Goal: Task Accomplishment & Management: Use online tool/utility

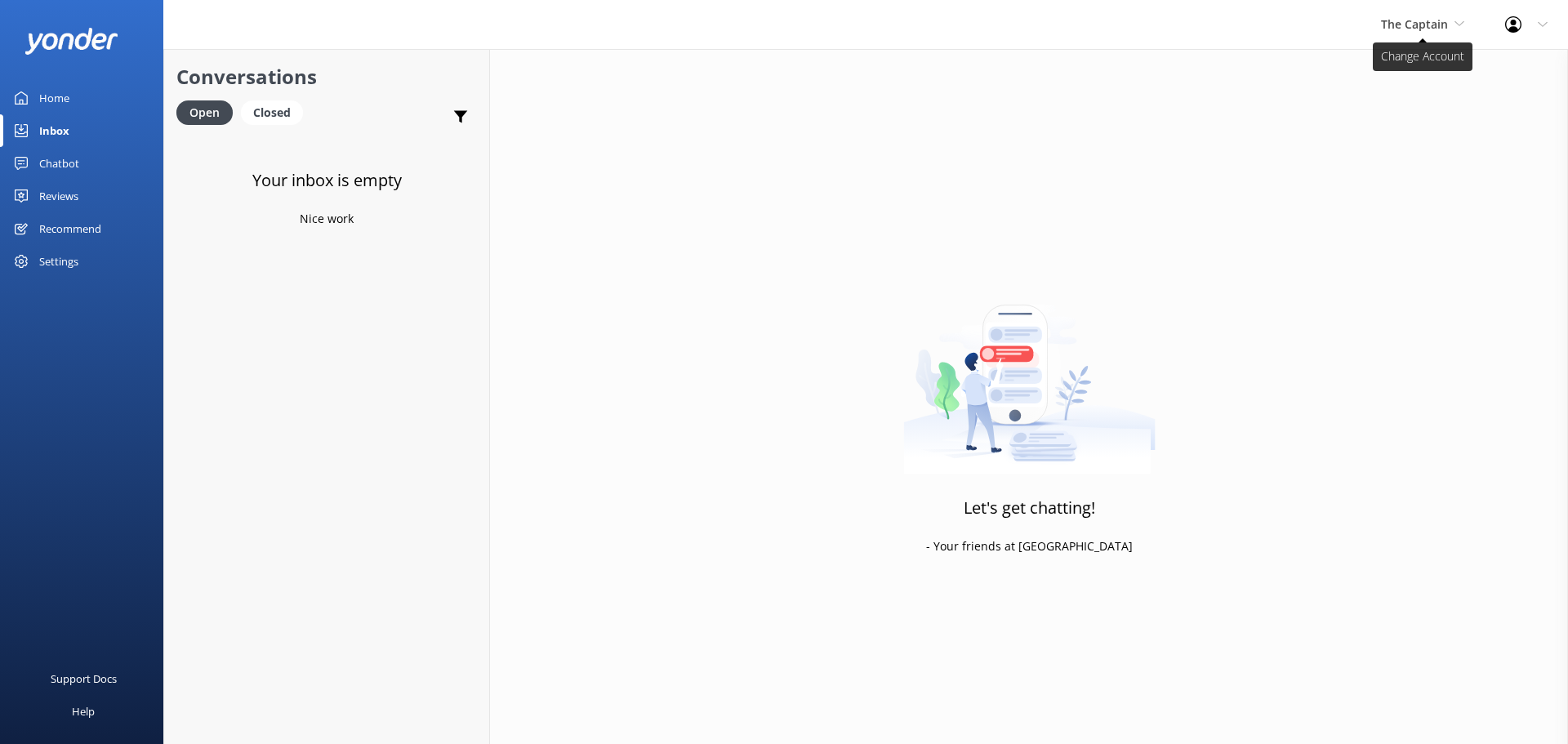
click at [1431, 24] on span "The Captain" at bounding box center [1414, 24] width 67 height 16
click at [1400, 56] on link "De [GEOGRAPHIC_DATA]" at bounding box center [1442, 68] width 163 height 39
click at [1421, 29] on span "De [GEOGRAPHIC_DATA]" at bounding box center [1381, 24] width 134 height 16
click at [1407, 97] on link "Aruba's Activities Expert" at bounding box center [1375, 107] width 163 height 39
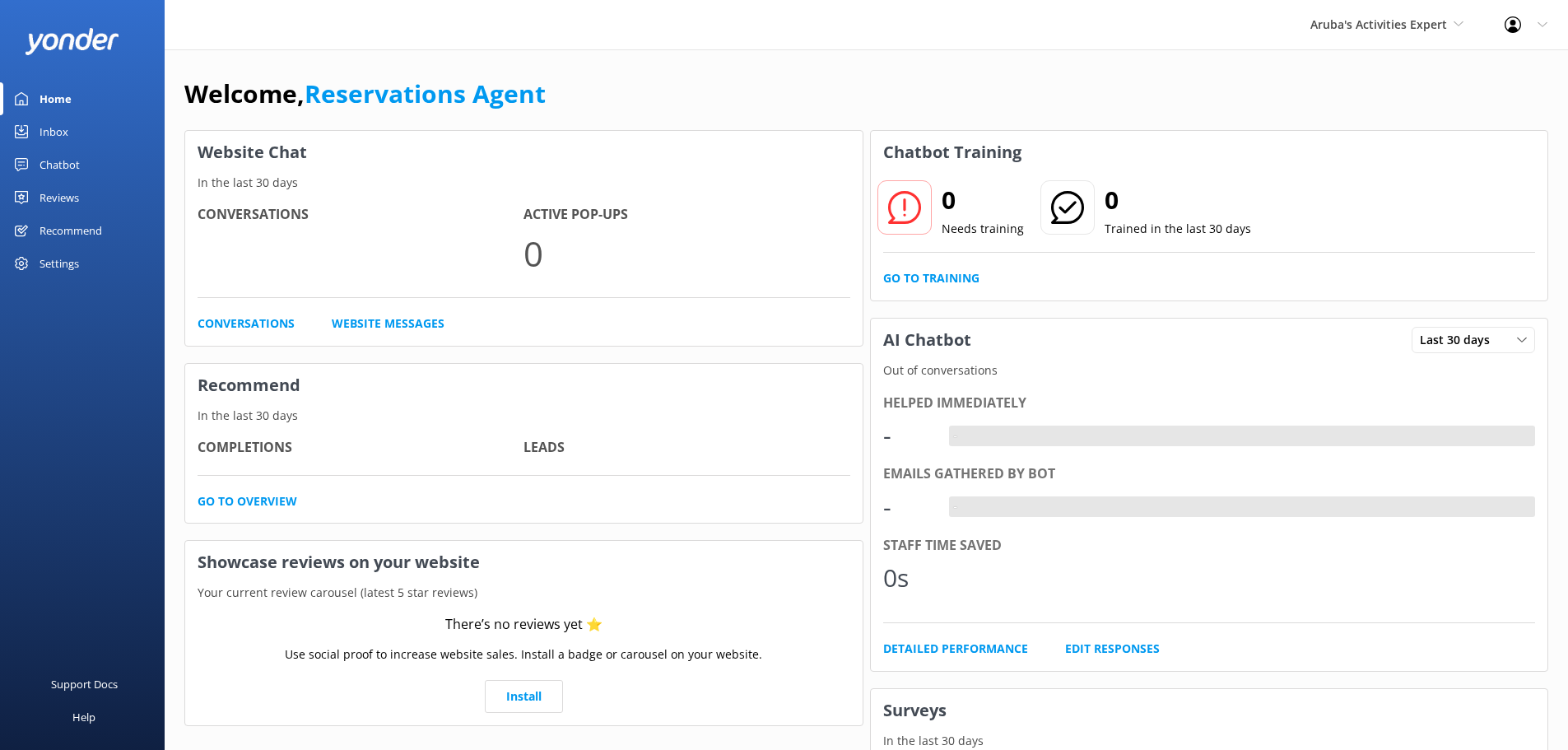
click at [71, 122] on link "Inbox" at bounding box center [82, 132] width 164 height 33
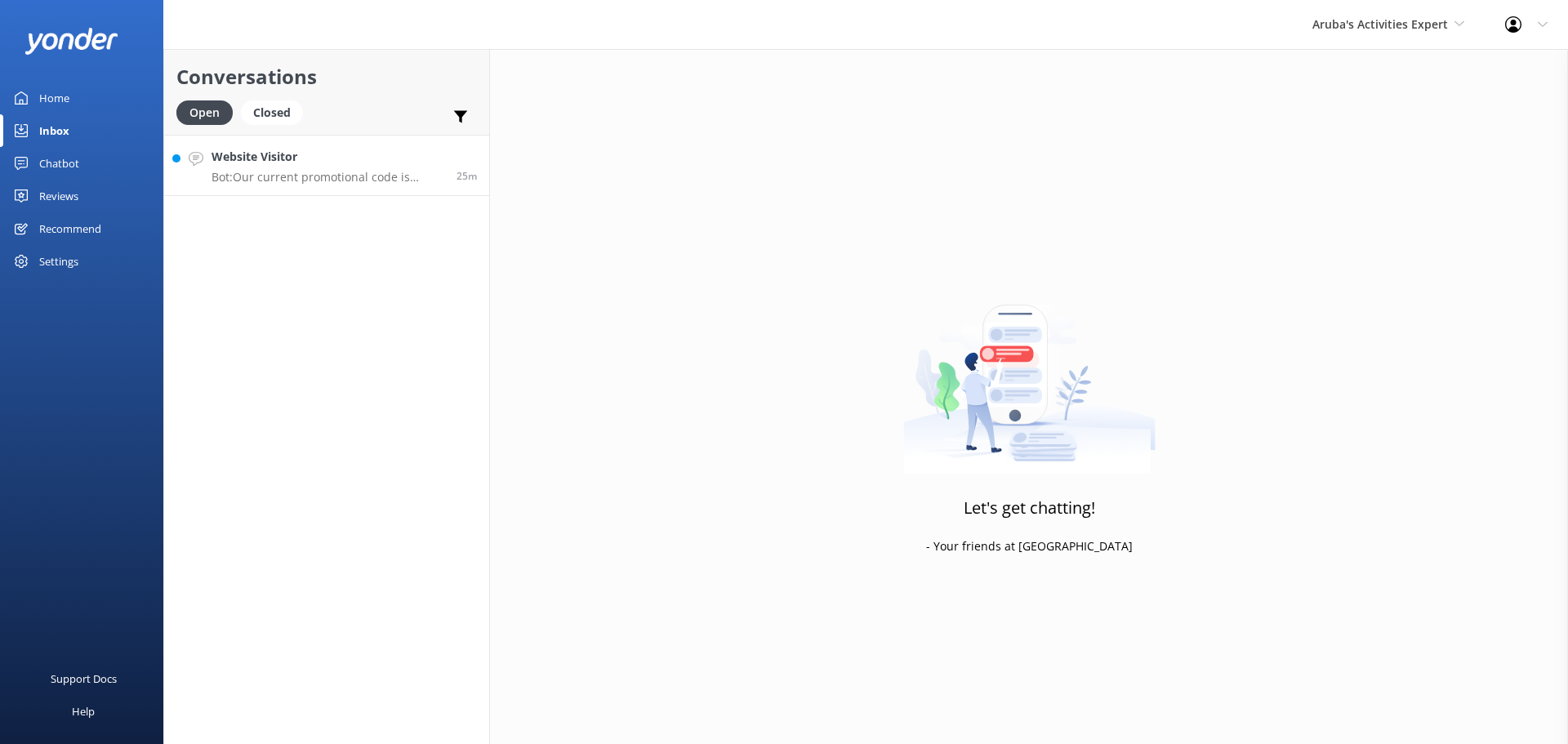
click at [337, 160] on h4 "Website Visitor" at bounding box center [328, 156] width 232 height 18
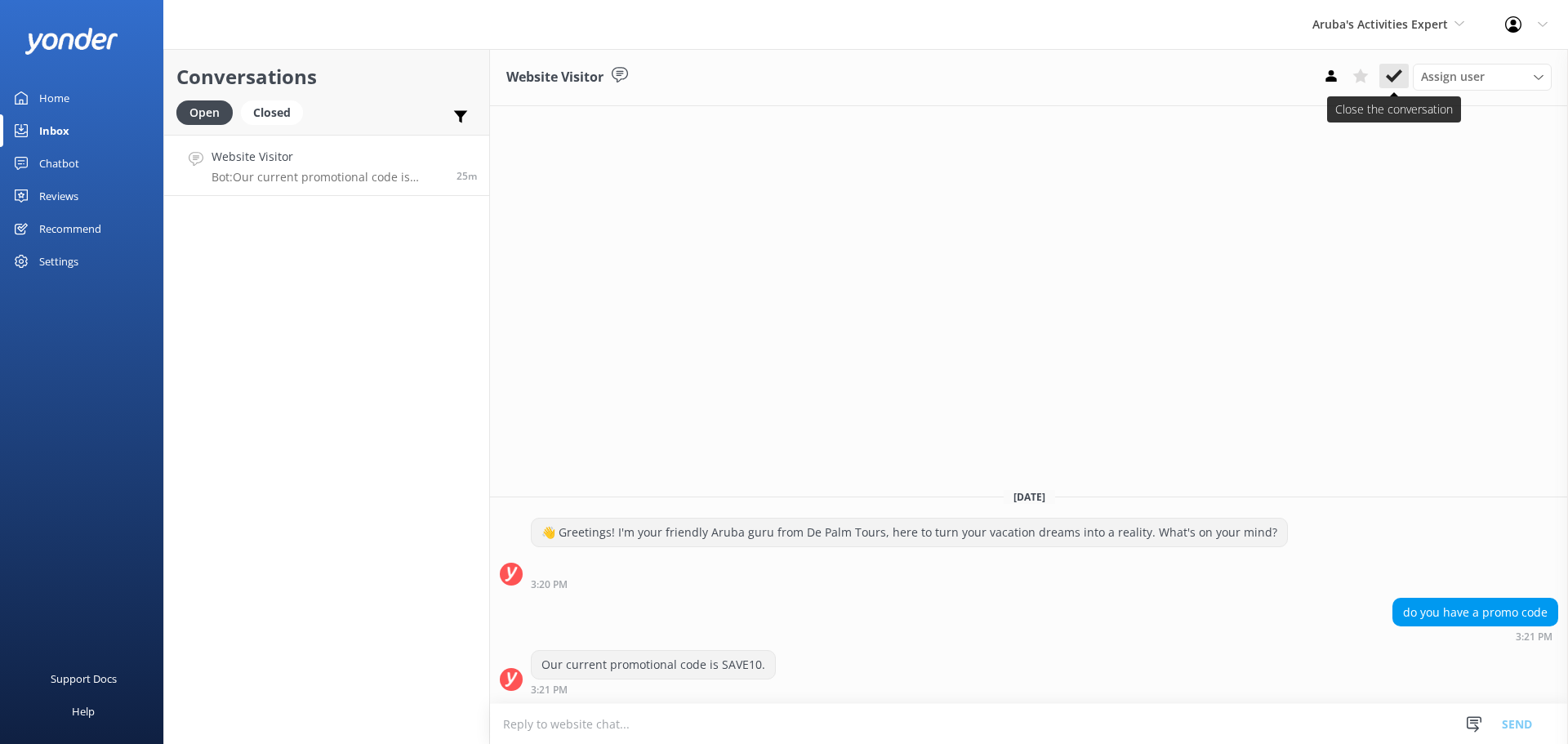
click at [1390, 81] on icon at bounding box center [1394, 76] width 17 height 17
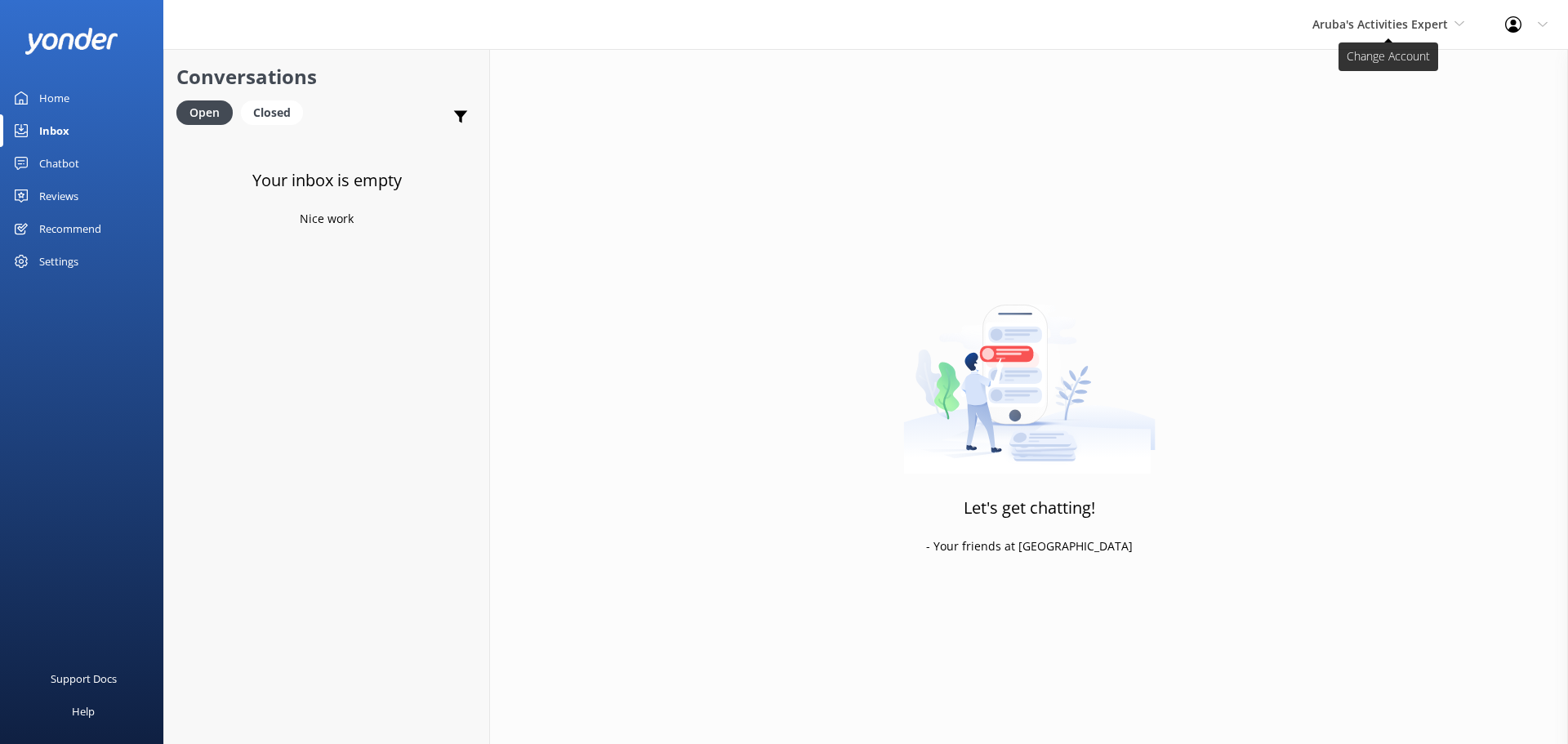
click at [1386, 24] on span "Aruba's Activities Expert" at bounding box center [1380, 24] width 135 height 16
click at [1400, 132] on link "The Captain" at bounding box center [1374, 147] width 163 height 39
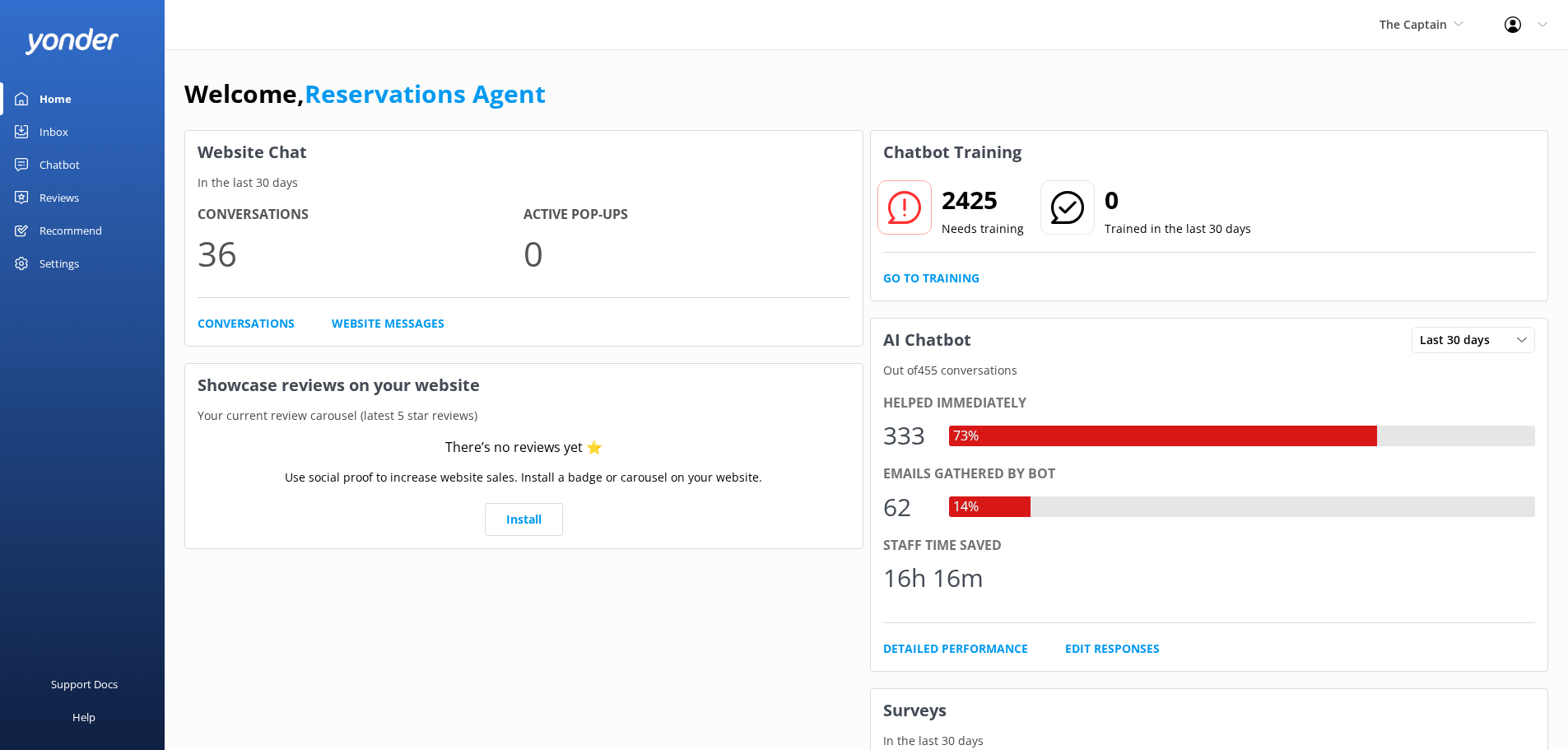
click at [76, 128] on link "Inbox" at bounding box center [82, 132] width 164 height 33
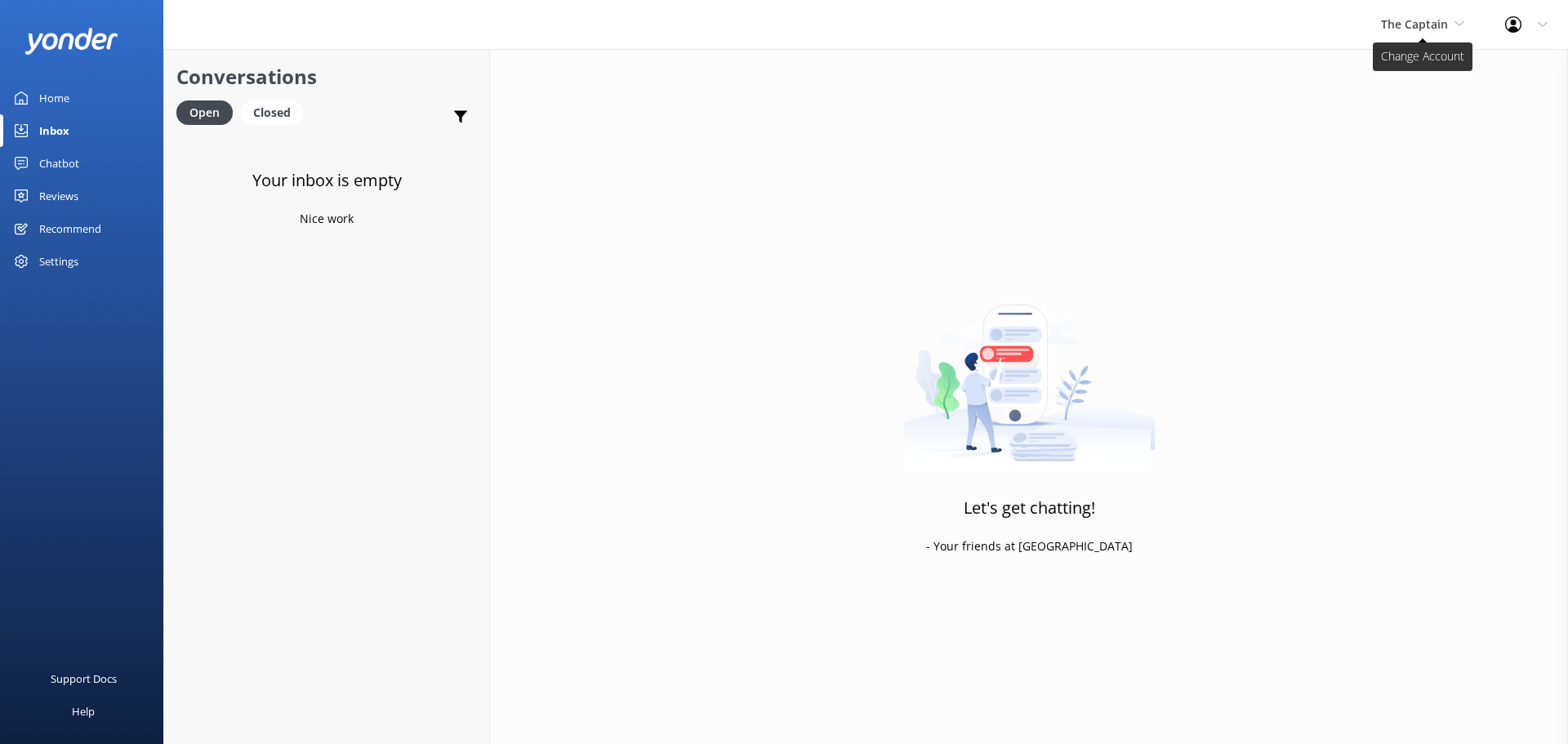
click at [1418, 31] on span "The Captain" at bounding box center [1423, 24] width 83 height 18
click at [1409, 77] on link "De [GEOGRAPHIC_DATA]" at bounding box center [1442, 68] width 163 height 39
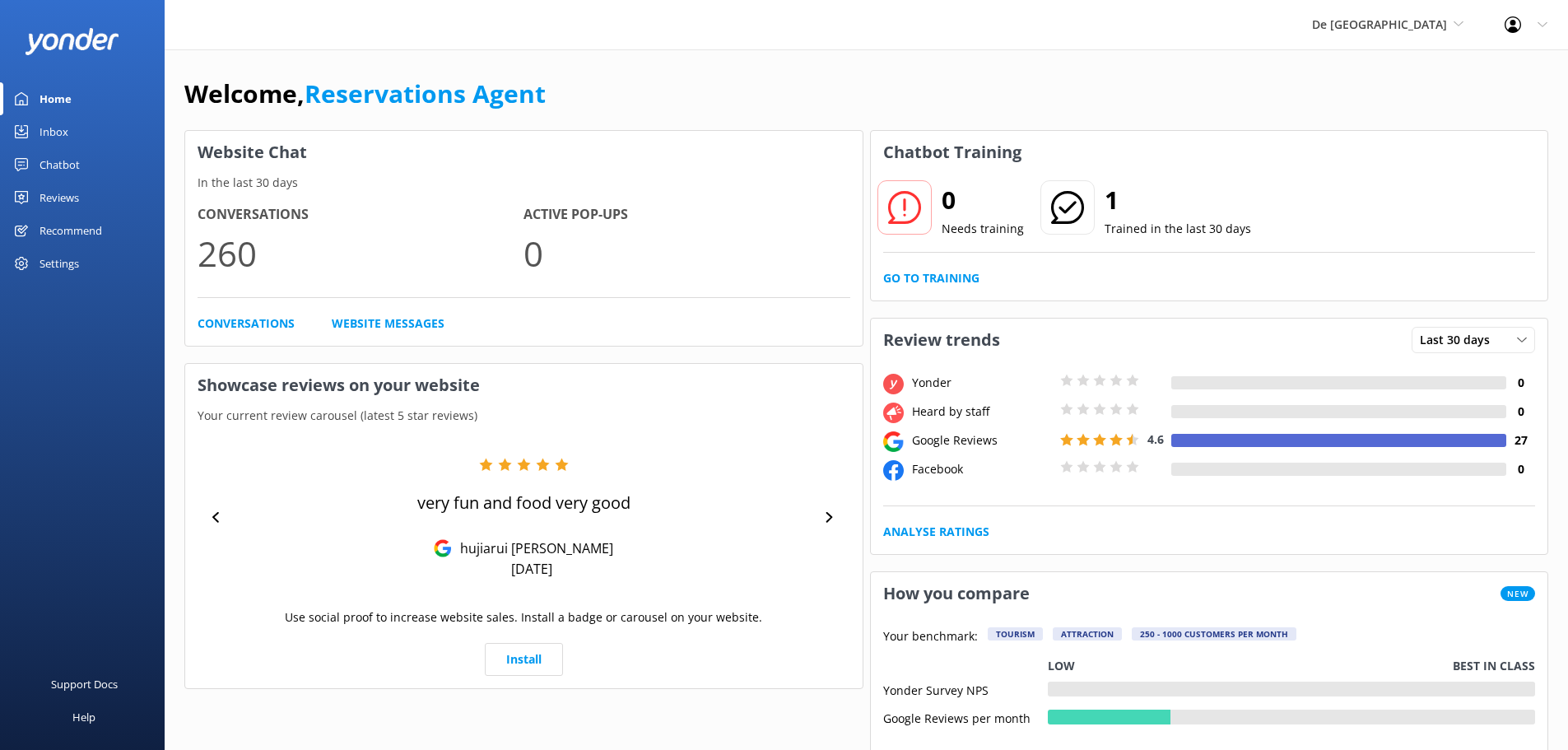
click at [59, 128] on div "Inbox" at bounding box center [53, 132] width 29 height 33
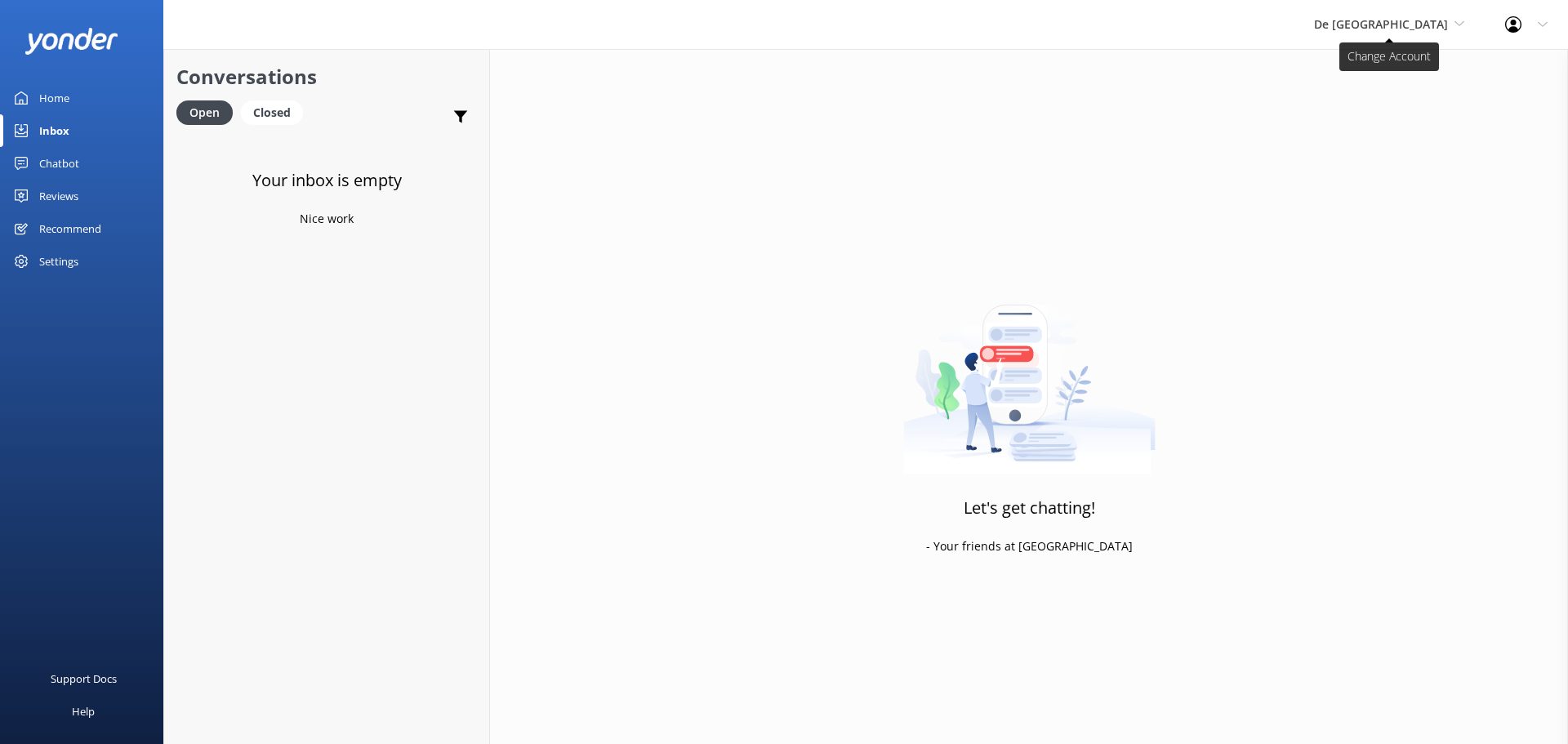
click at [1427, 21] on span "De [GEOGRAPHIC_DATA]" at bounding box center [1381, 24] width 134 height 16
click at [1418, 101] on link "Aruba's Activities Expert" at bounding box center [1375, 107] width 163 height 39
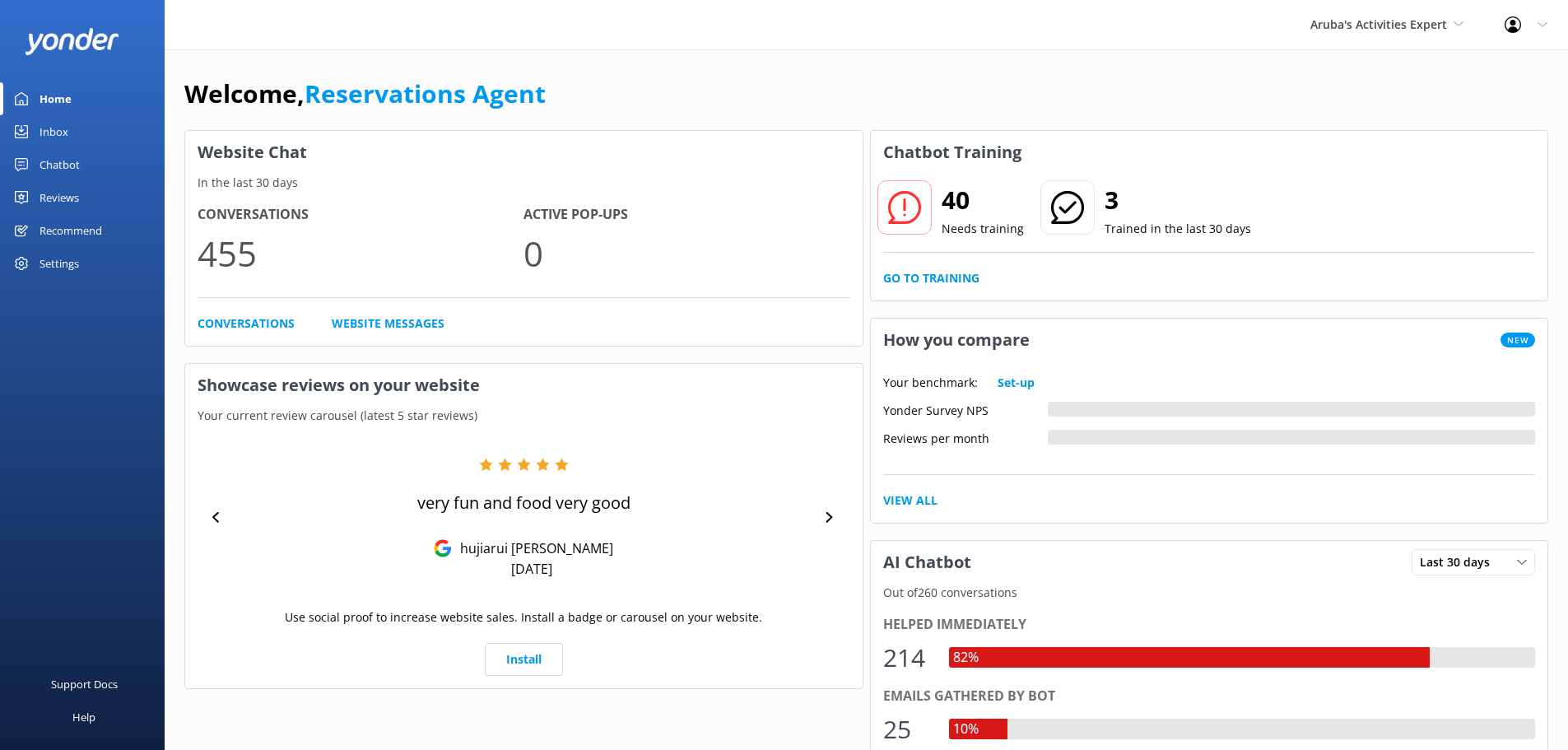
click at [80, 139] on link "Inbox" at bounding box center [82, 132] width 164 height 33
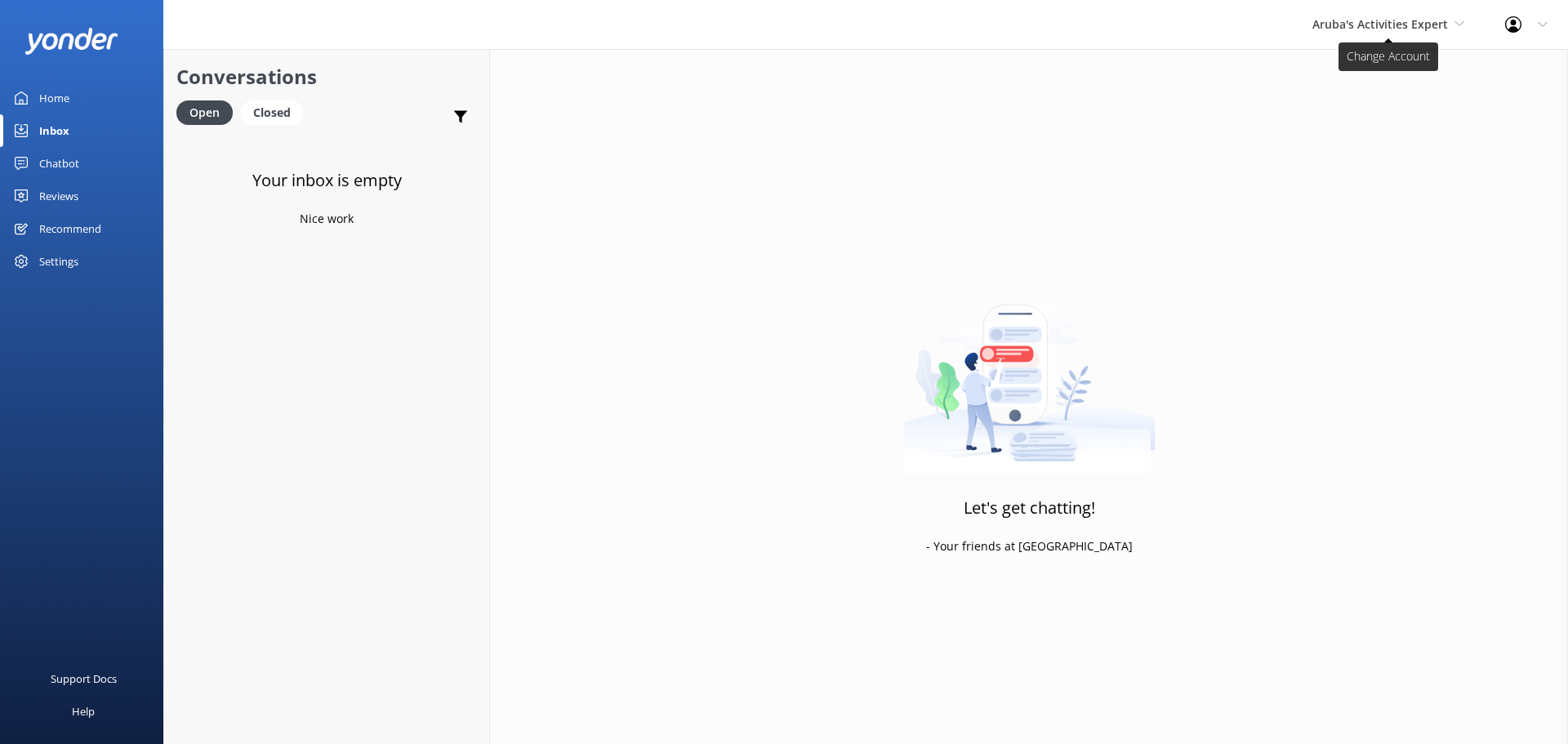
click at [1364, 25] on span "Aruba's Activities Expert" at bounding box center [1380, 24] width 135 height 16
click at [1366, 144] on link "The Captain" at bounding box center [1374, 147] width 163 height 39
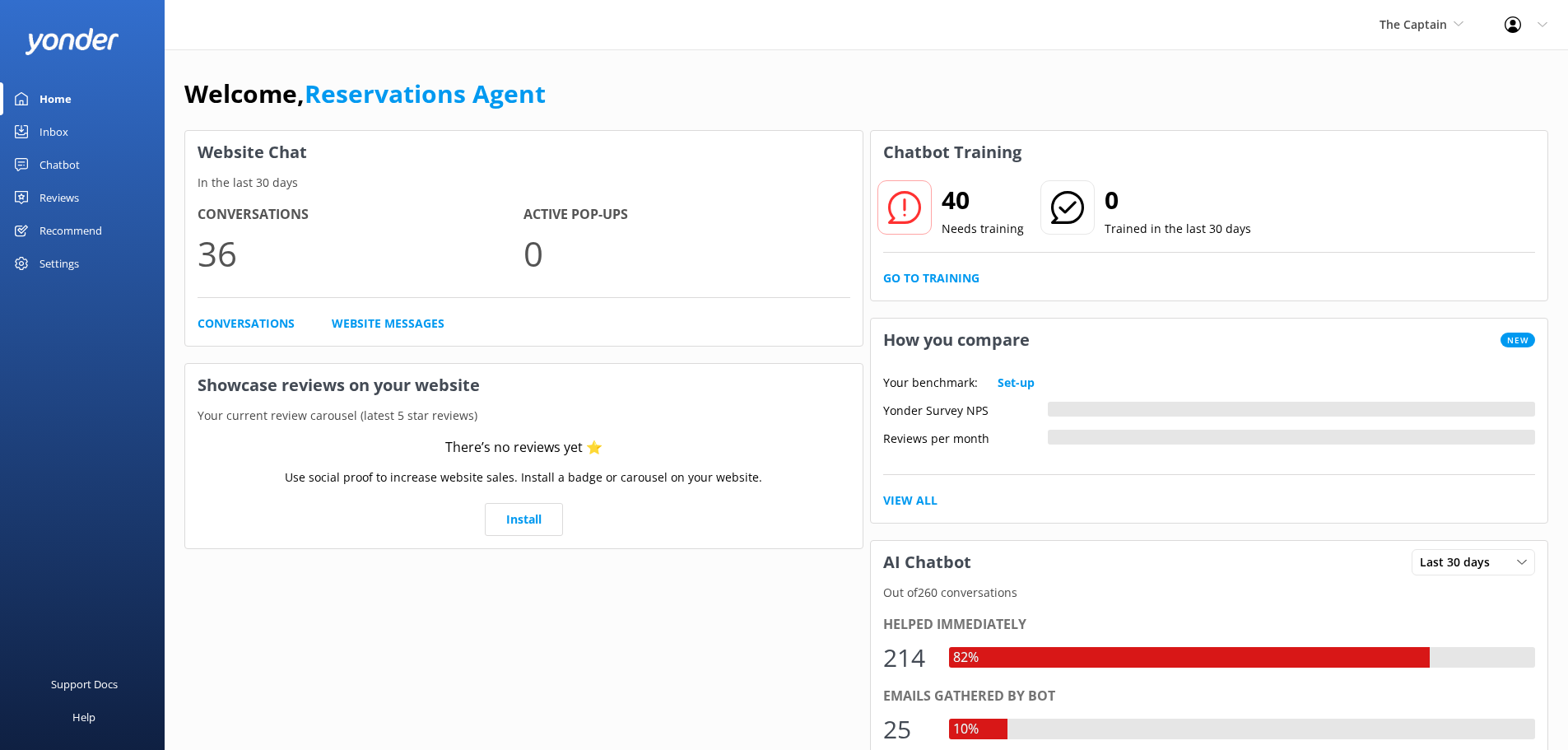
click at [34, 129] on link "Inbox" at bounding box center [82, 132] width 164 height 33
